Goal: Check status: Check status

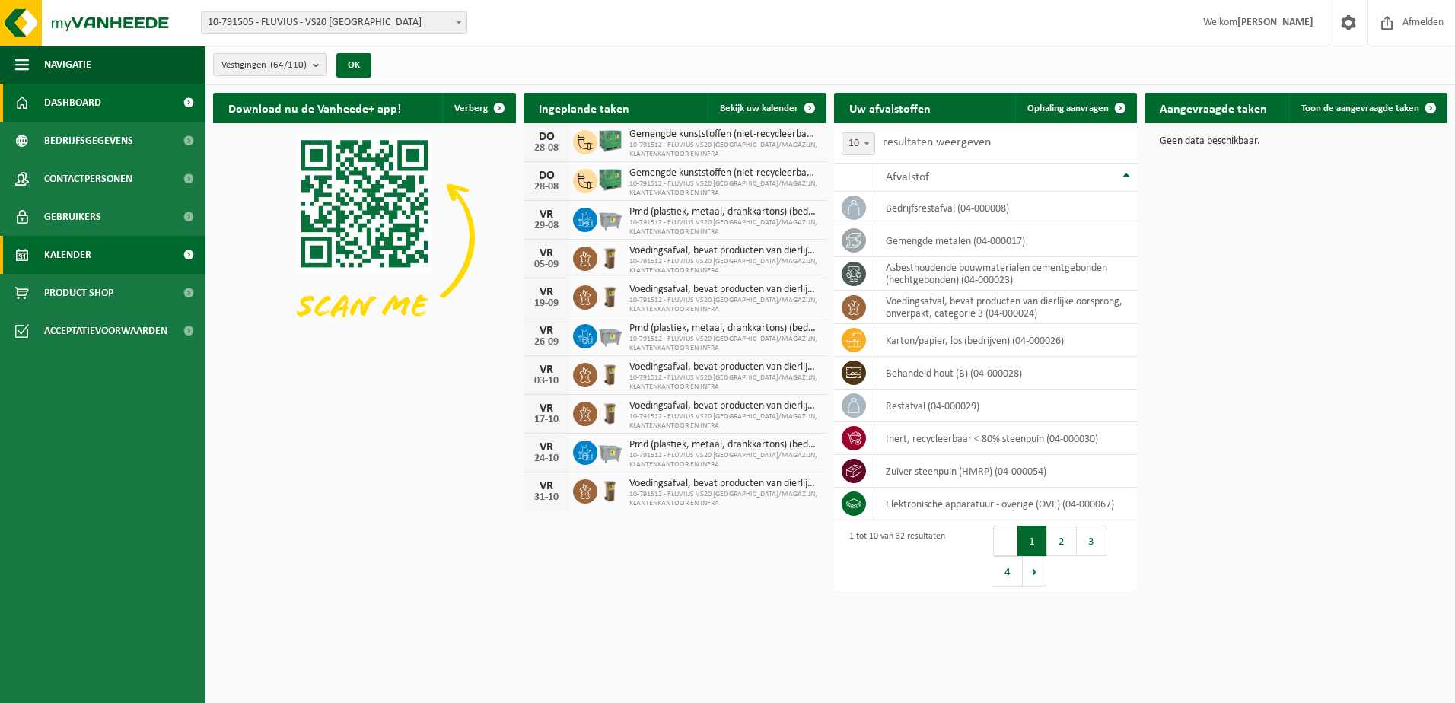
click at [66, 252] on span "Kalender" at bounding box center [67, 255] width 47 height 38
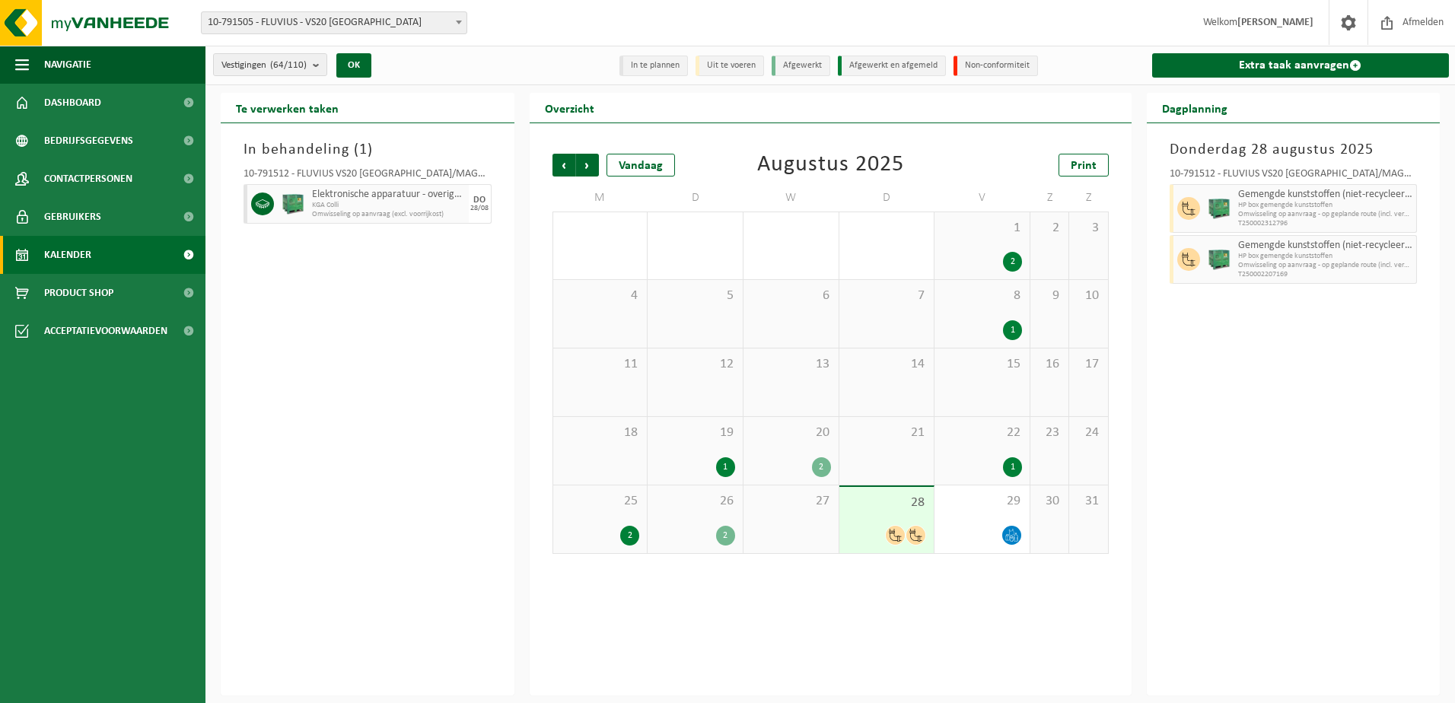
click at [819, 462] on div "2" at bounding box center [821, 467] width 19 height 20
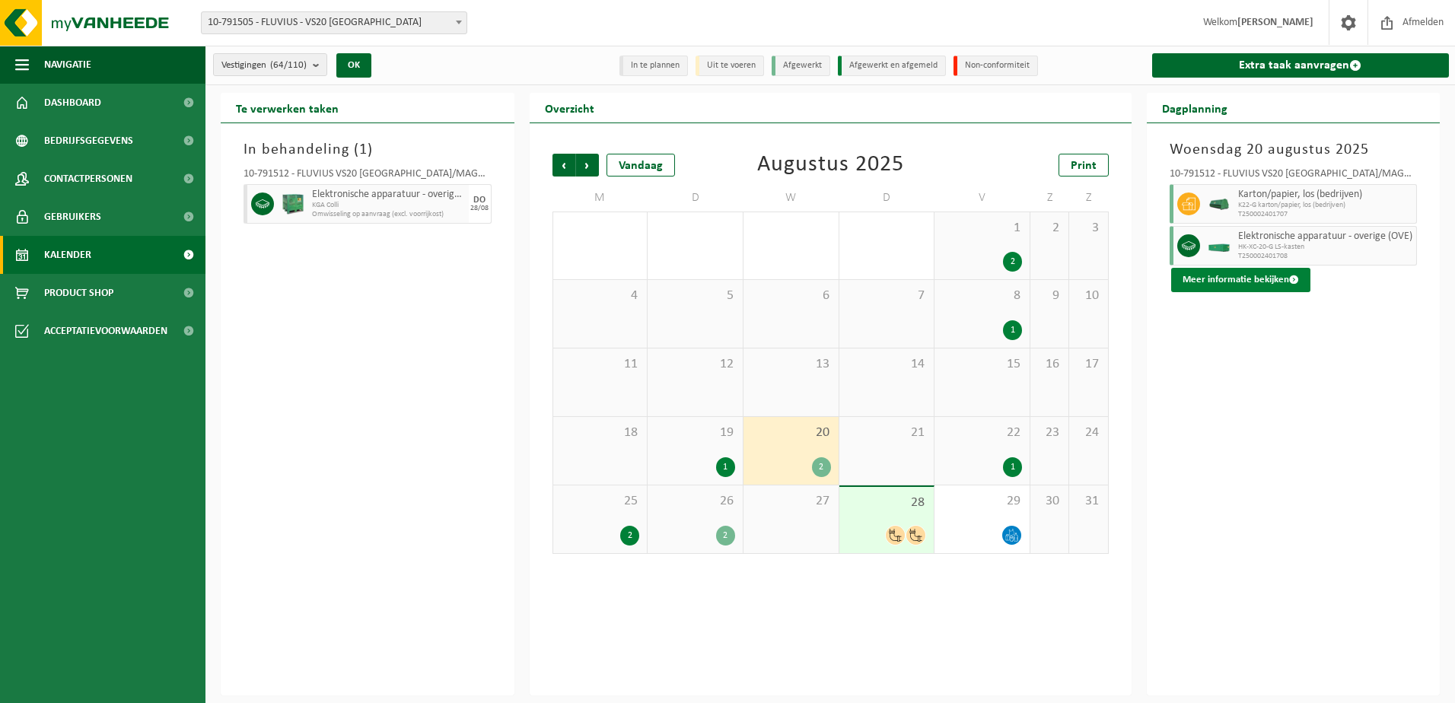
click at [1251, 277] on button "Meer informatie bekijken" at bounding box center [1240, 280] width 139 height 24
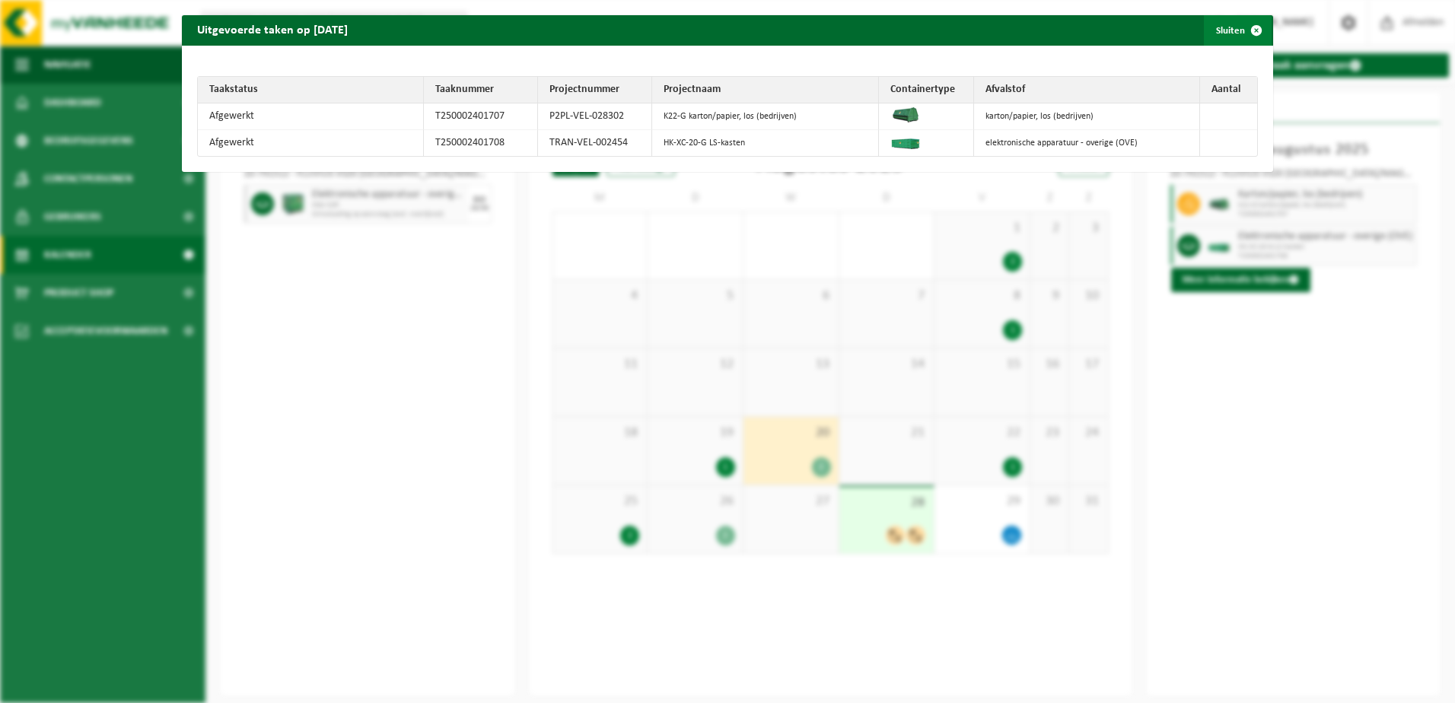
click at [1247, 25] on span "button" at bounding box center [1256, 30] width 30 height 30
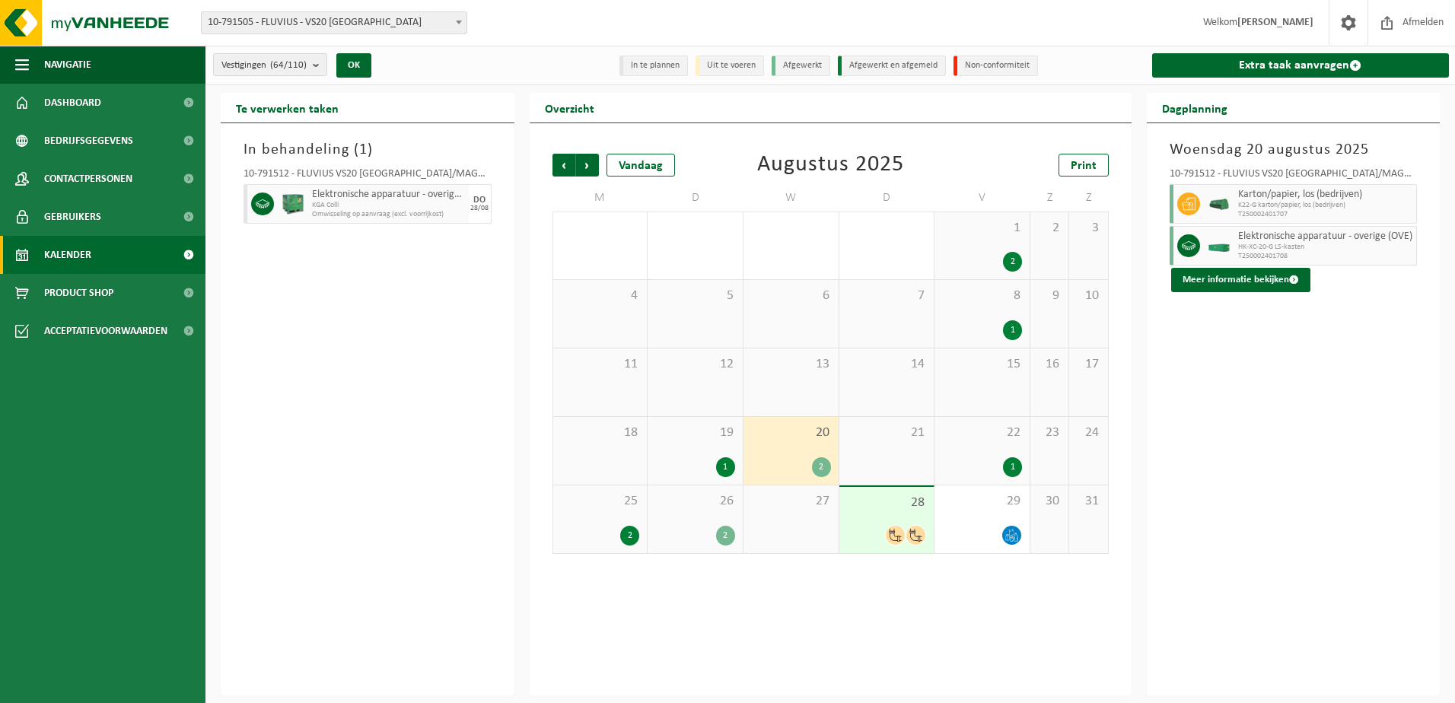
click at [728, 460] on div "1" at bounding box center [725, 467] width 19 height 20
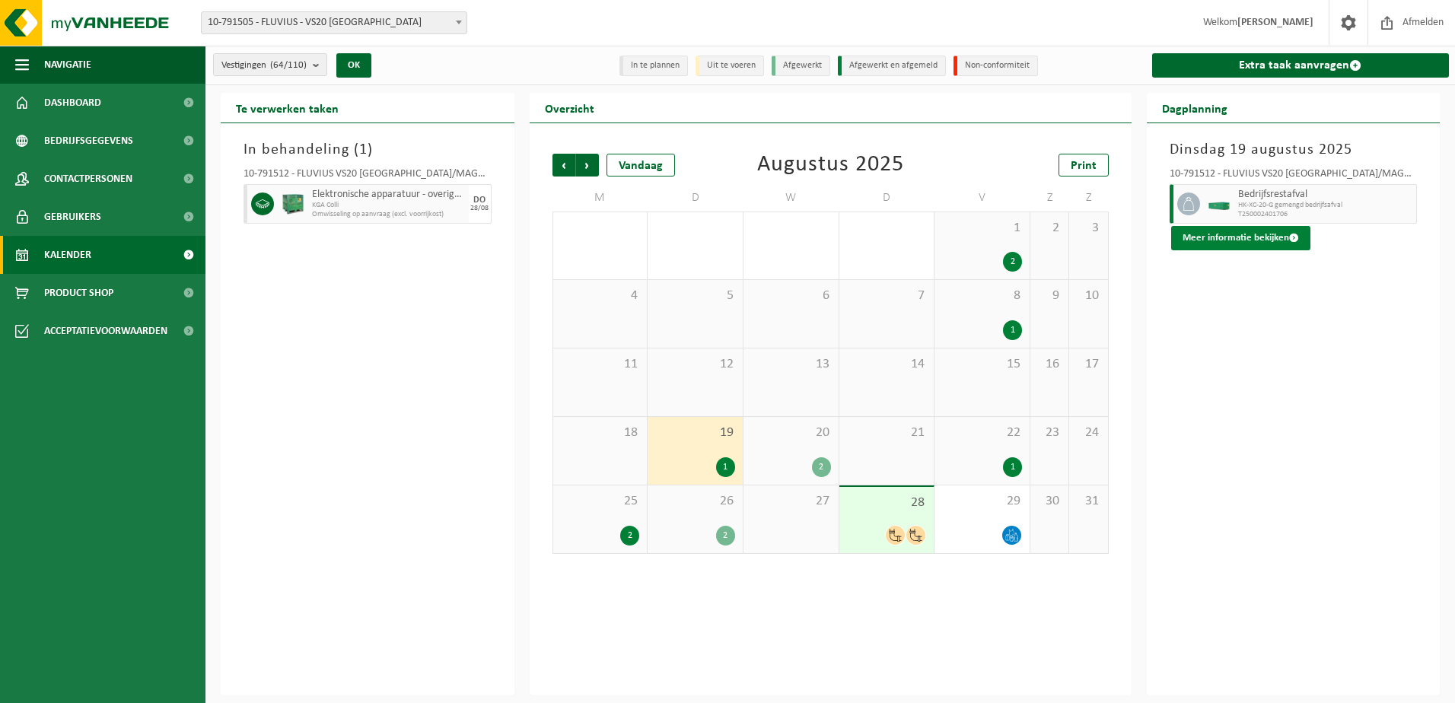
click at [1260, 230] on button "Meer informatie bekijken" at bounding box center [1240, 238] width 139 height 24
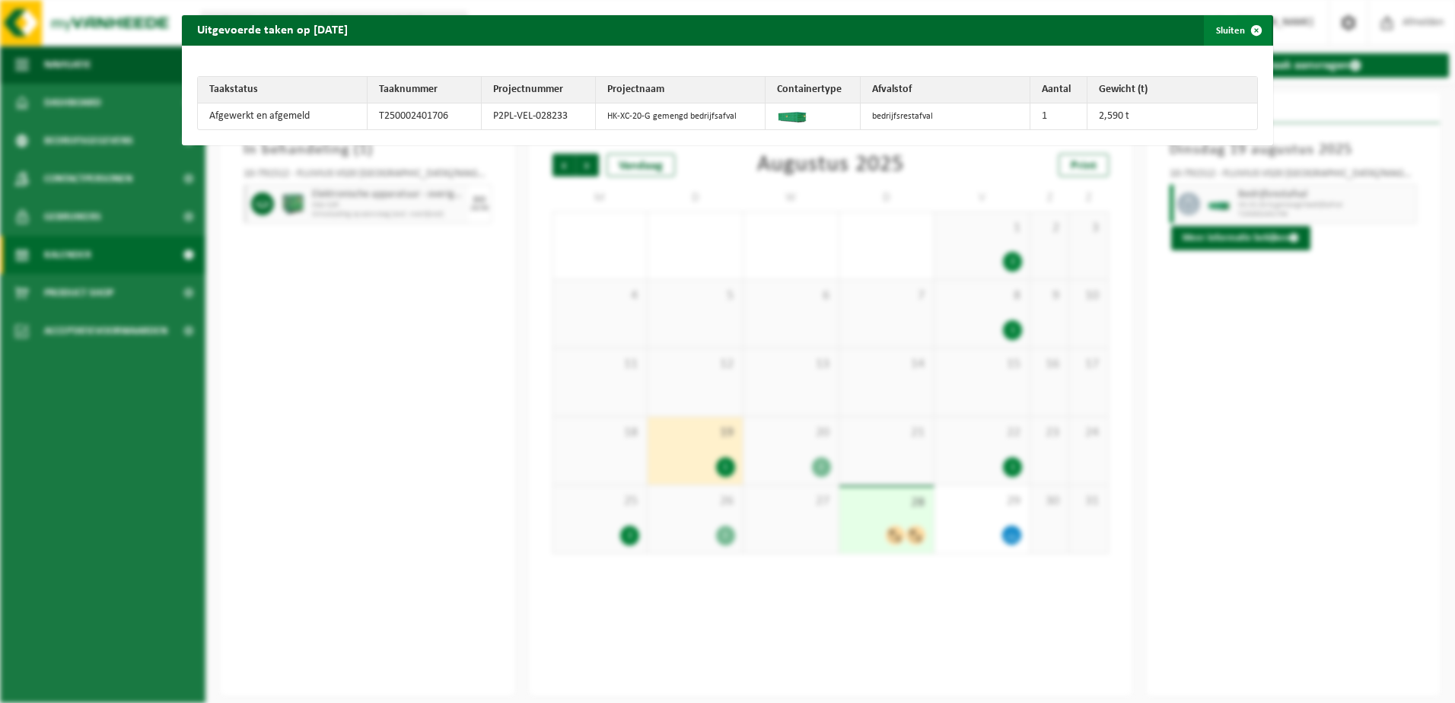
click at [1245, 29] on span "button" at bounding box center [1256, 30] width 30 height 30
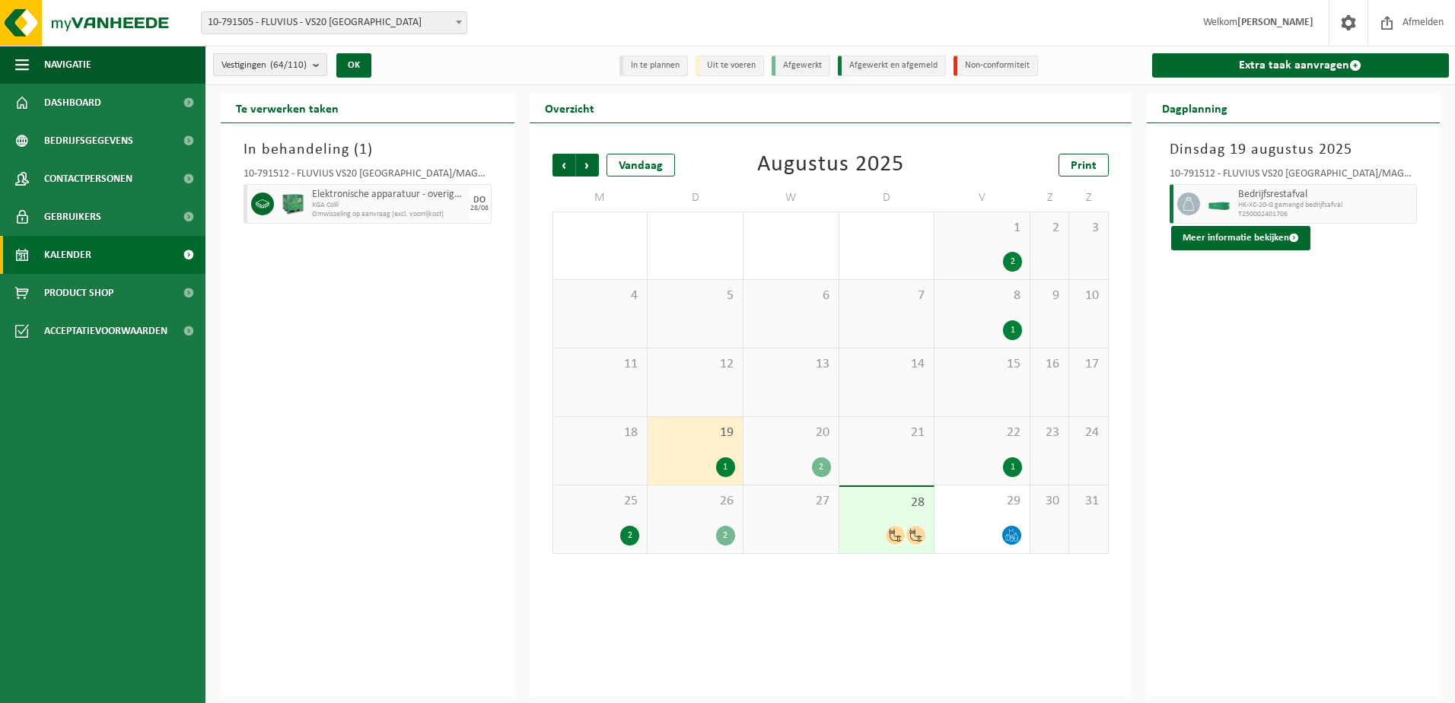
click at [725, 532] on div "2" at bounding box center [725, 536] width 19 height 20
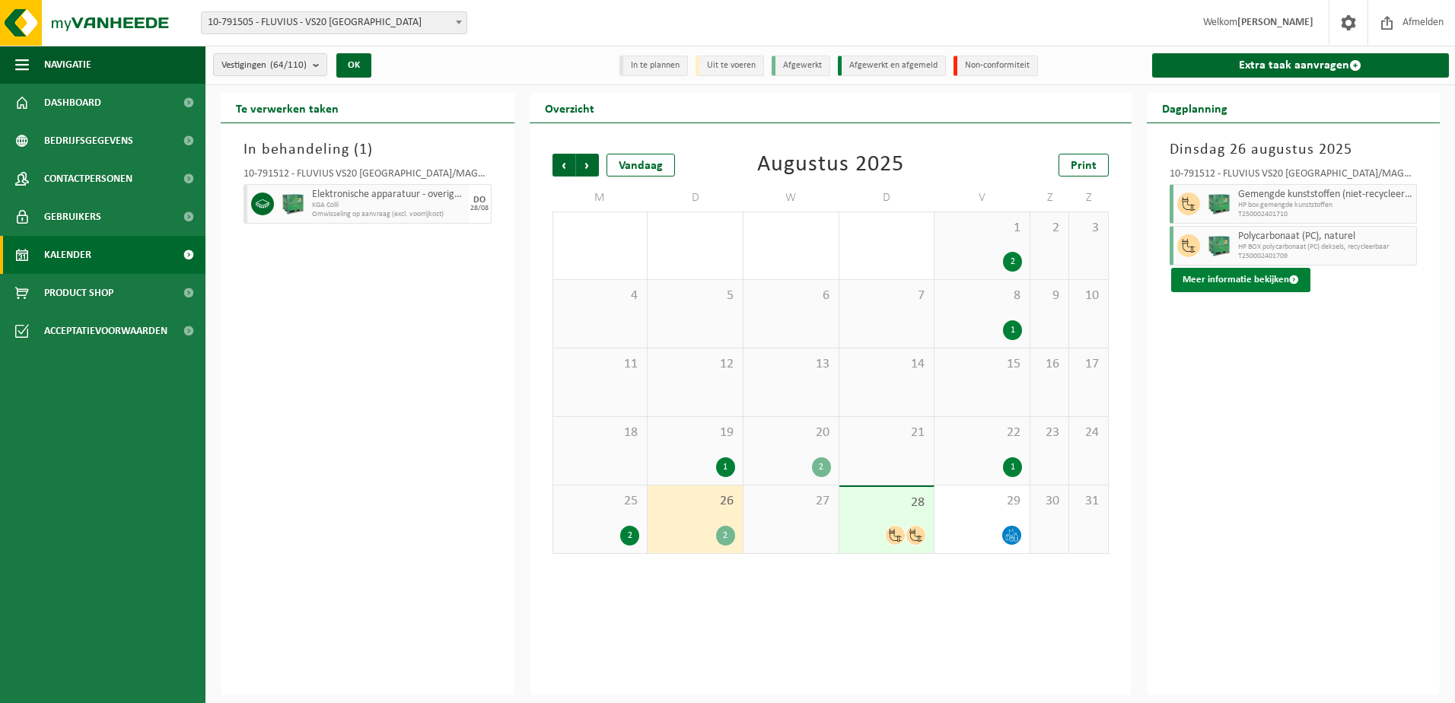
click at [1283, 276] on button "Meer informatie bekijken" at bounding box center [1240, 280] width 139 height 24
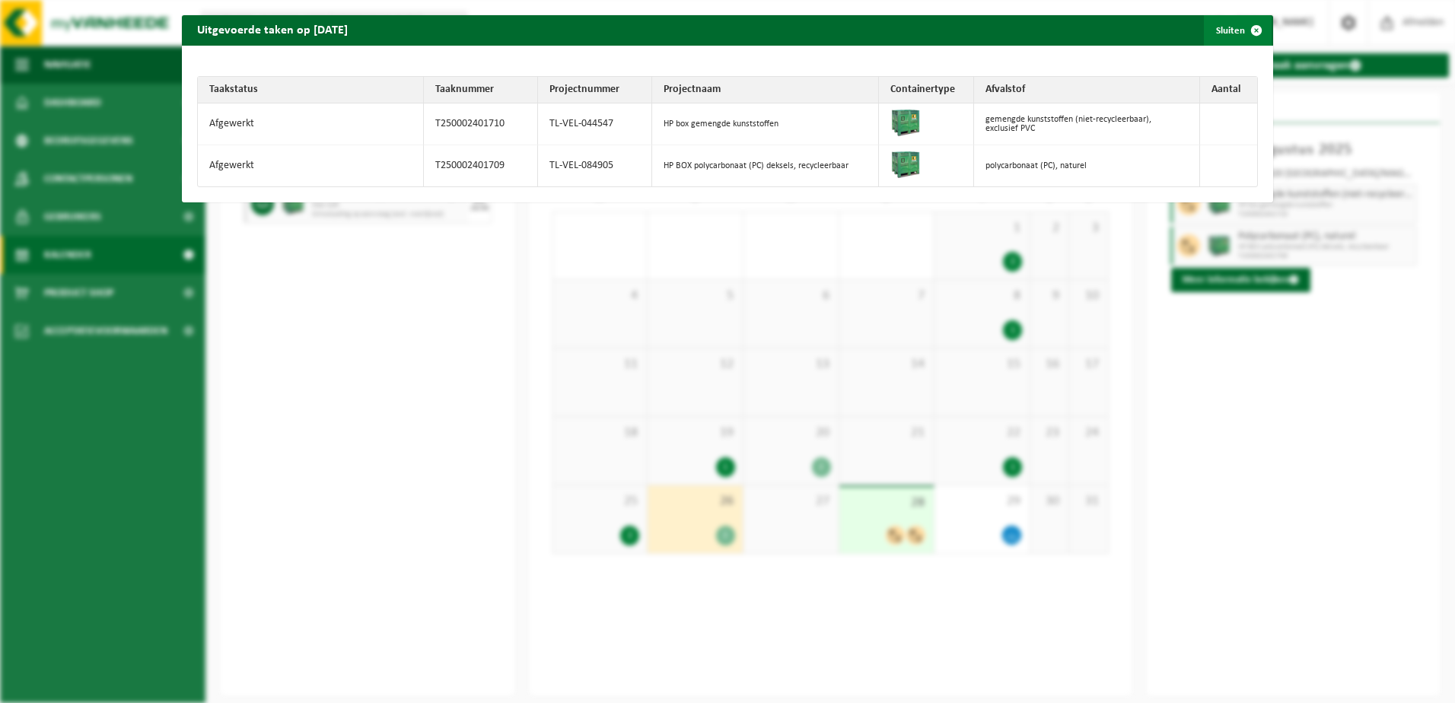
click at [1248, 24] on span "button" at bounding box center [1256, 30] width 30 height 30
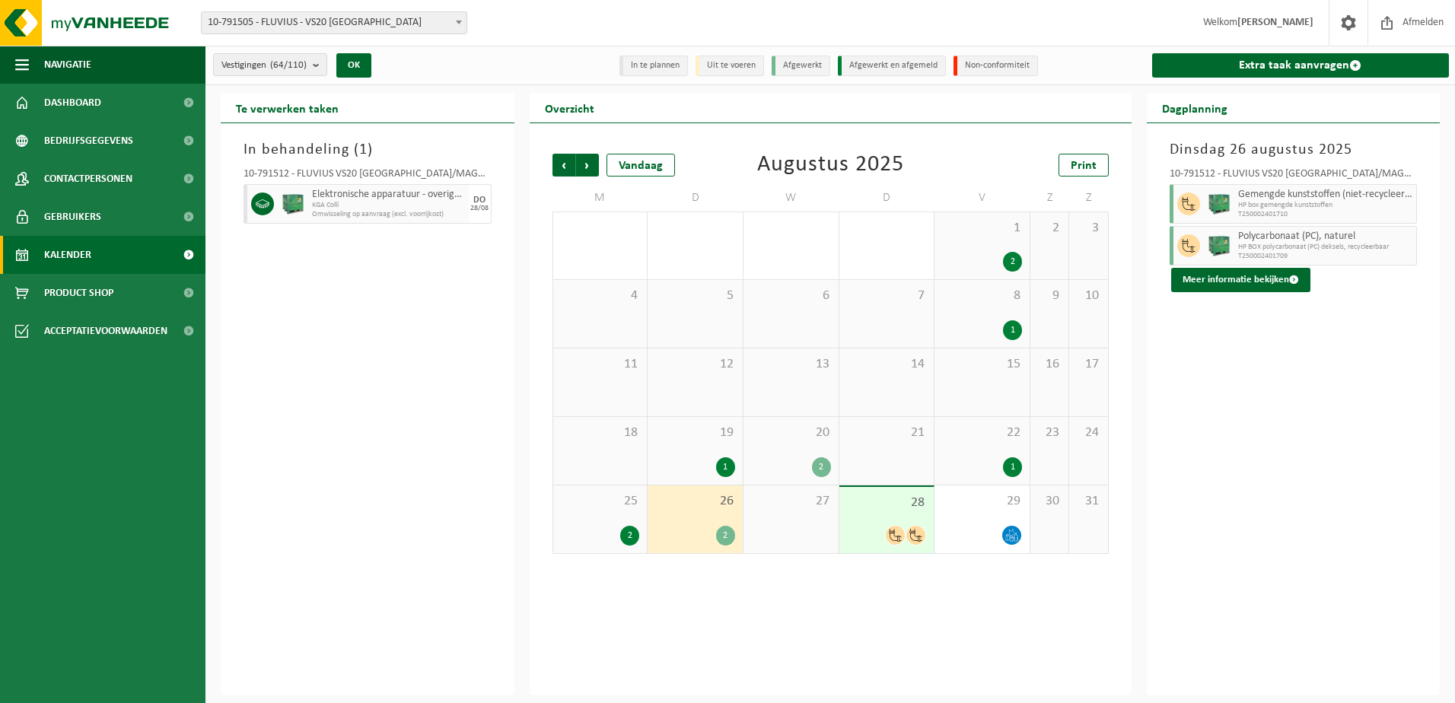
click at [901, 530] on icon at bounding box center [895, 535] width 13 height 13
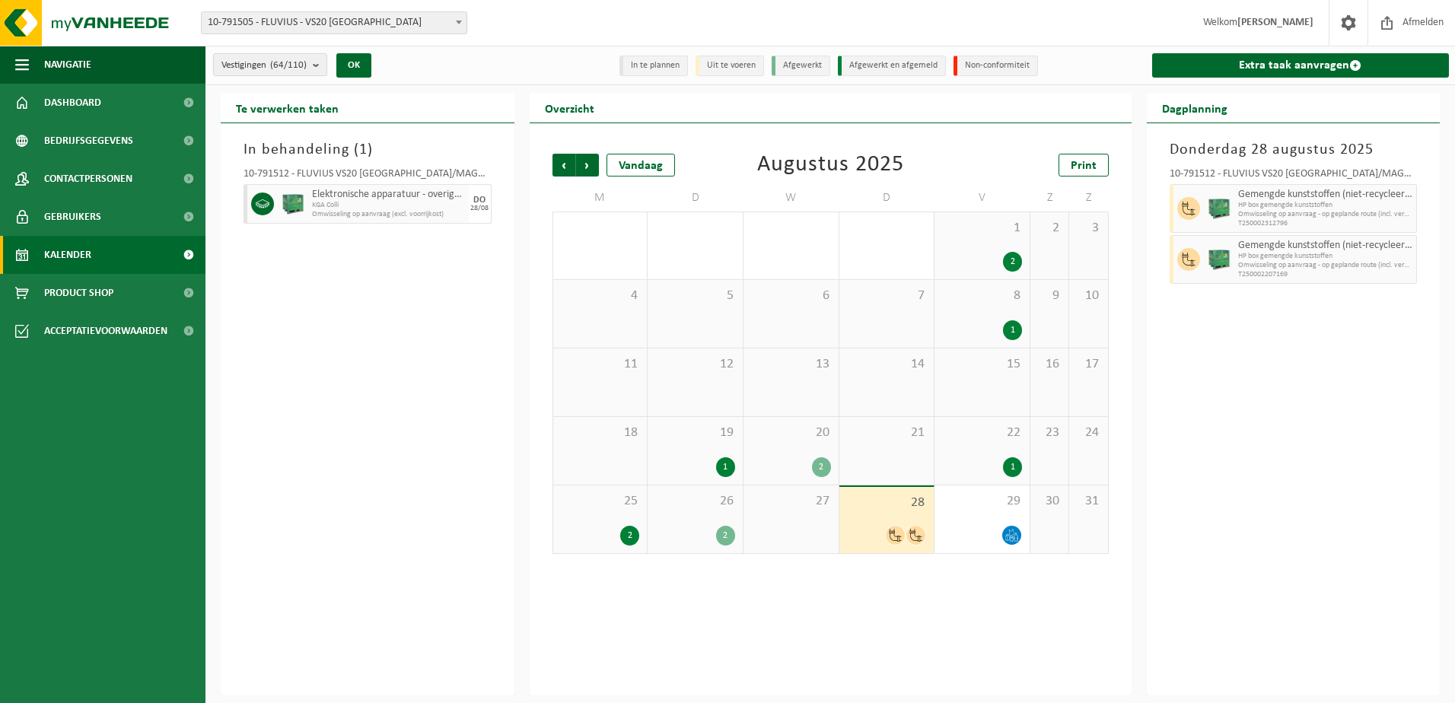
click at [1293, 265] on span "Omwisseling op aanvraag - op geplande route (incl. verwerking)" at bounding box center [1325, 265] width 175 height 9
click at [1425, 18] on span "Afmelden" at bounding box center [1423, 22] width 49 height 45
